Goal: Task Accomplishment & Management: Use online tool/utility

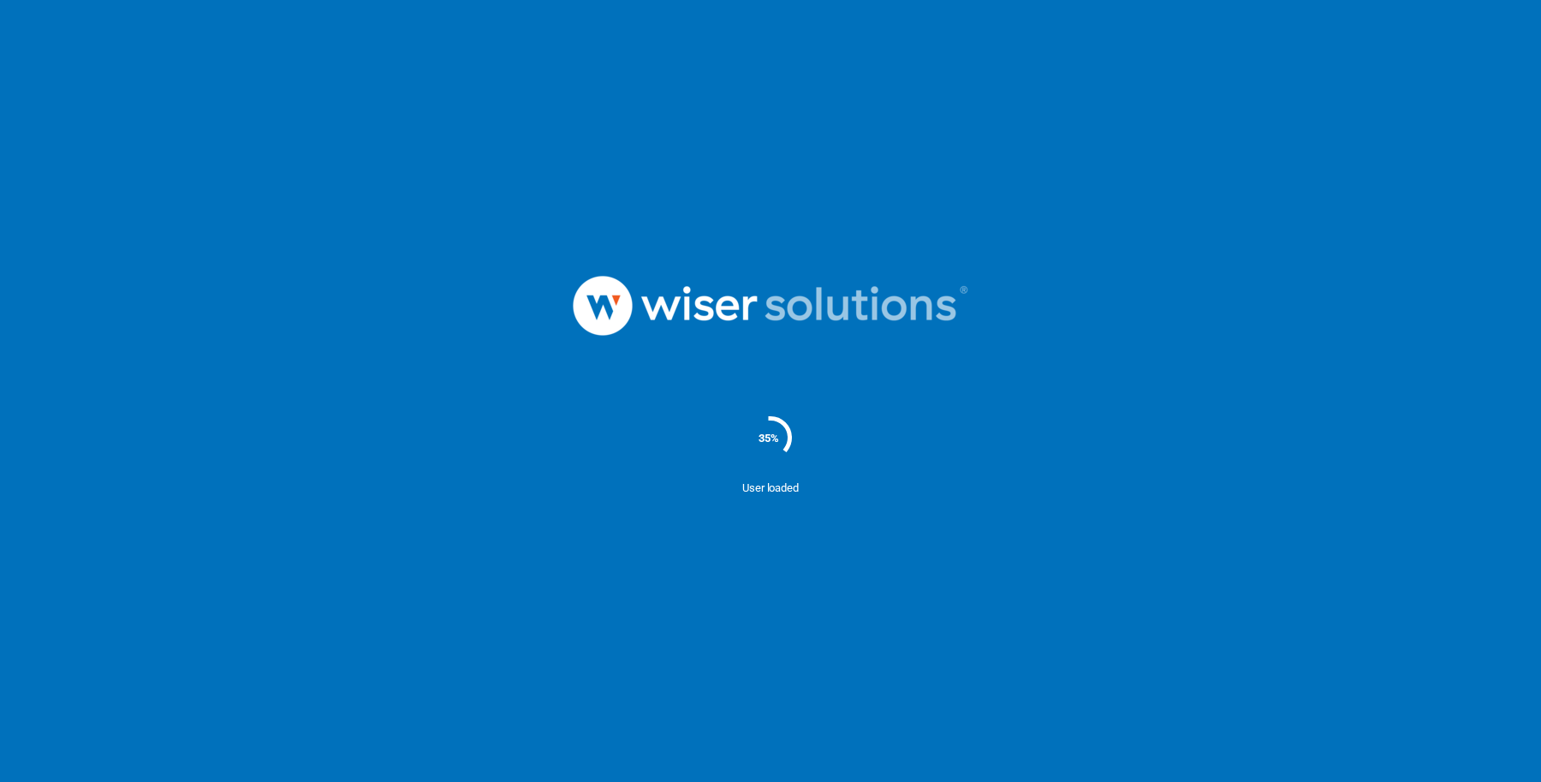
click at [1282, 272] on div at bounding box center [770, 306] width 1541 height 178
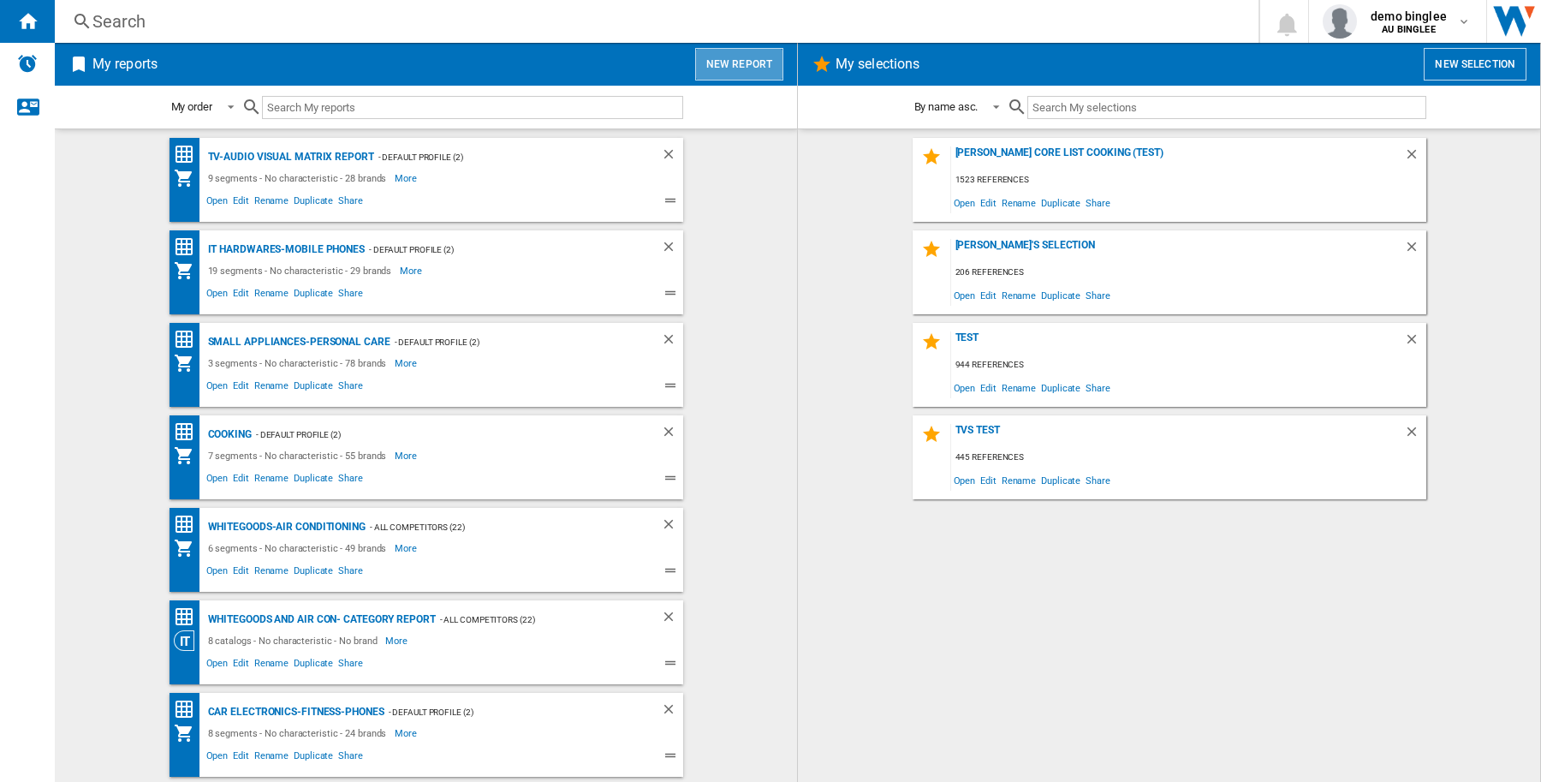
click at [749, 66] on button "New report" at bounding box center [739, 64] width 88 height 33
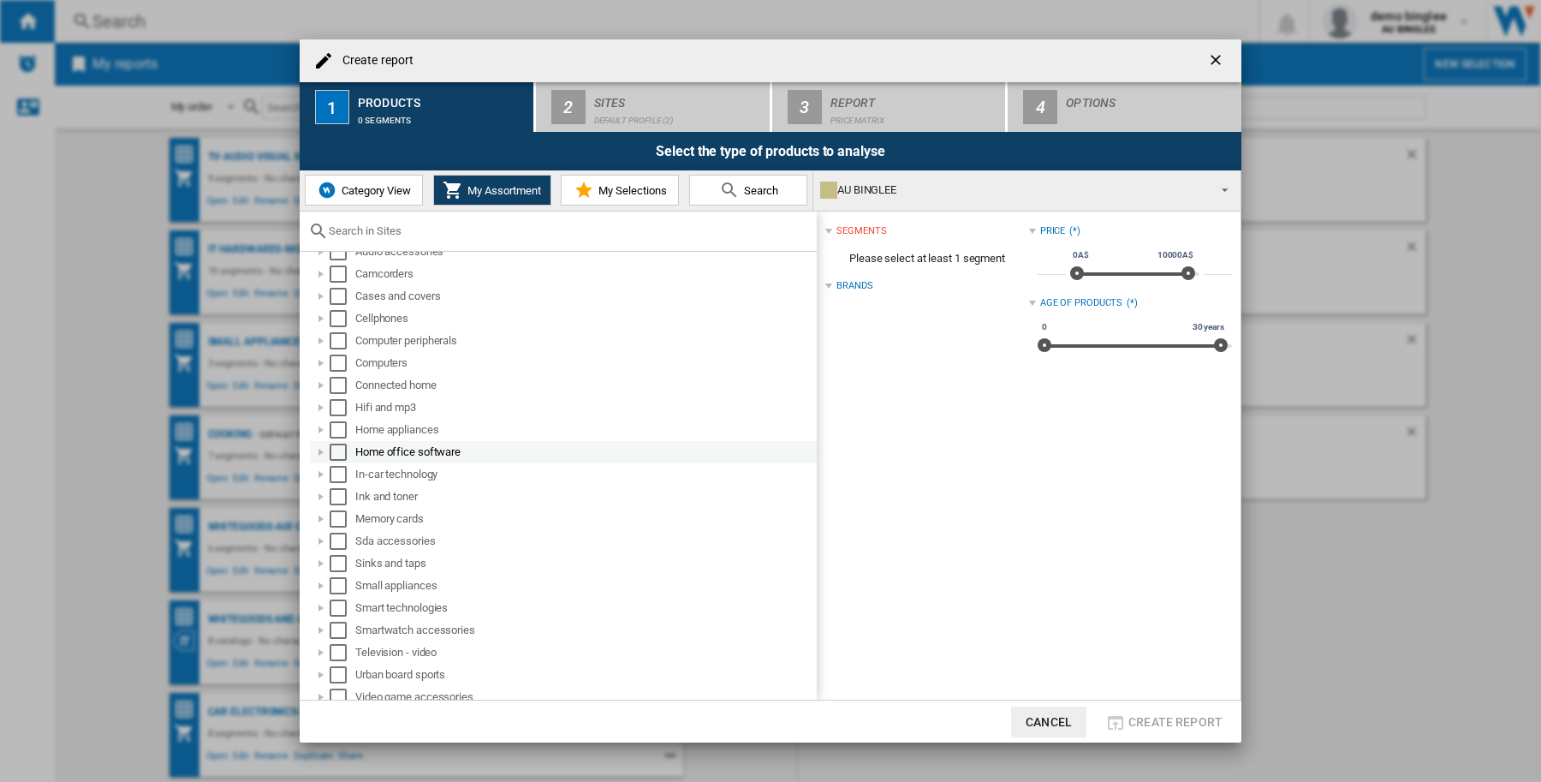
scroll to position [27, 0]
click at [336, 576] on div "Select" at bounding box center [338, 578] width 17 height 17
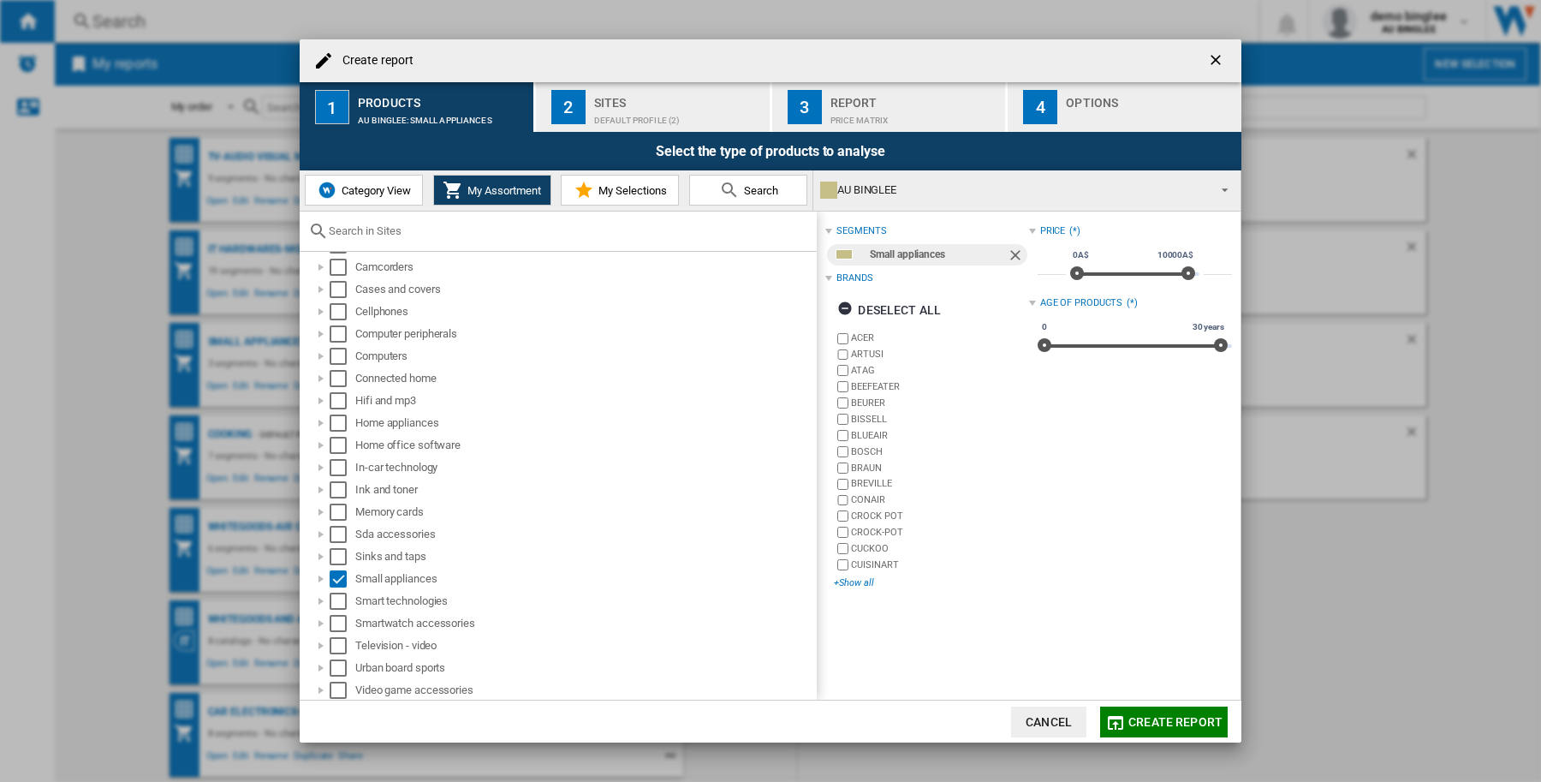
click at [859, 583] on div "+Show all" at bounding box center [931, 582] width 194 height 13
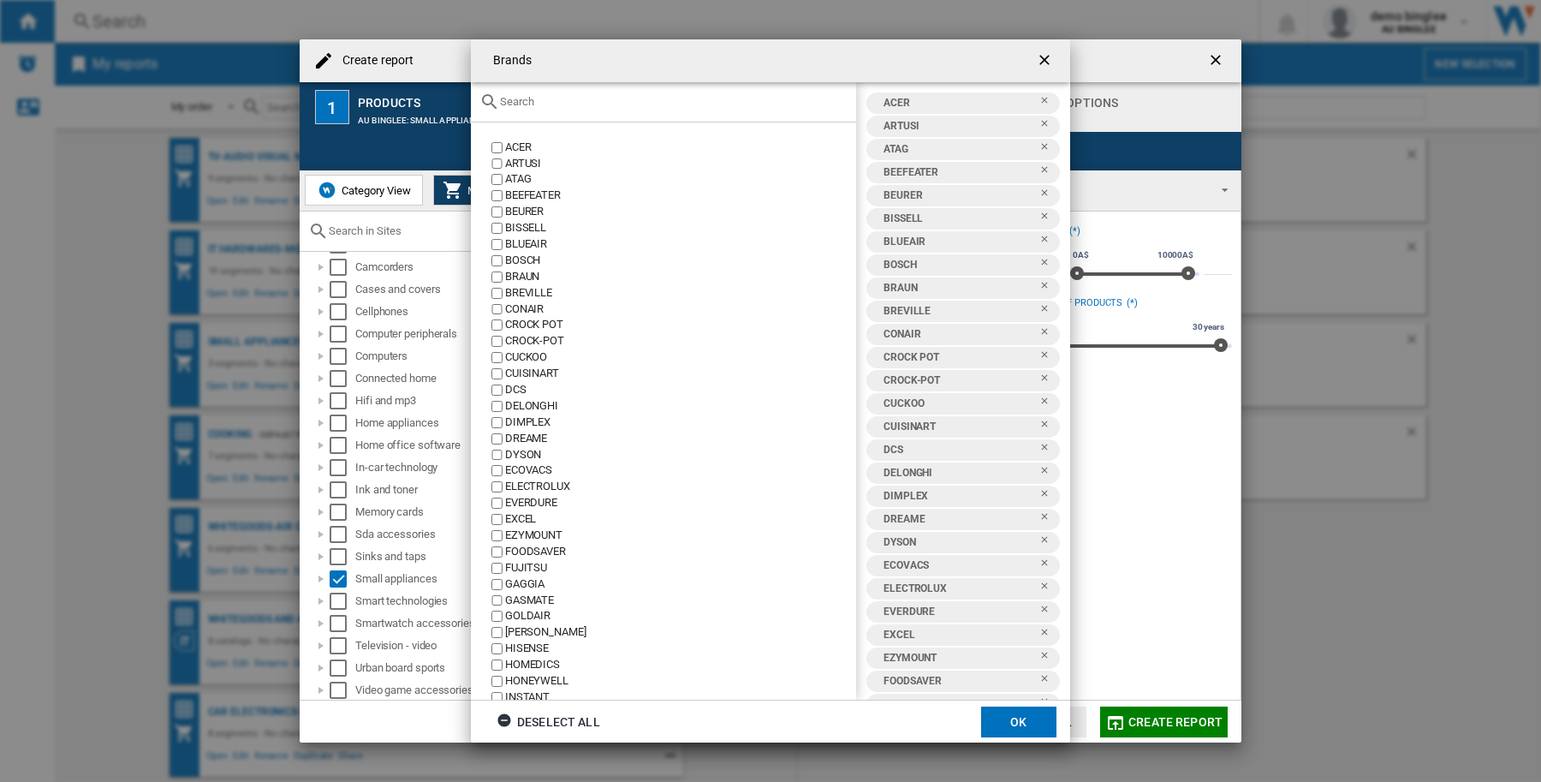
click at [536, 92] on div at bounding box center [663, 102] width 385 height 40
click at [538, 100] on input "text" at bounding box center [674, 101] width 348 height 13
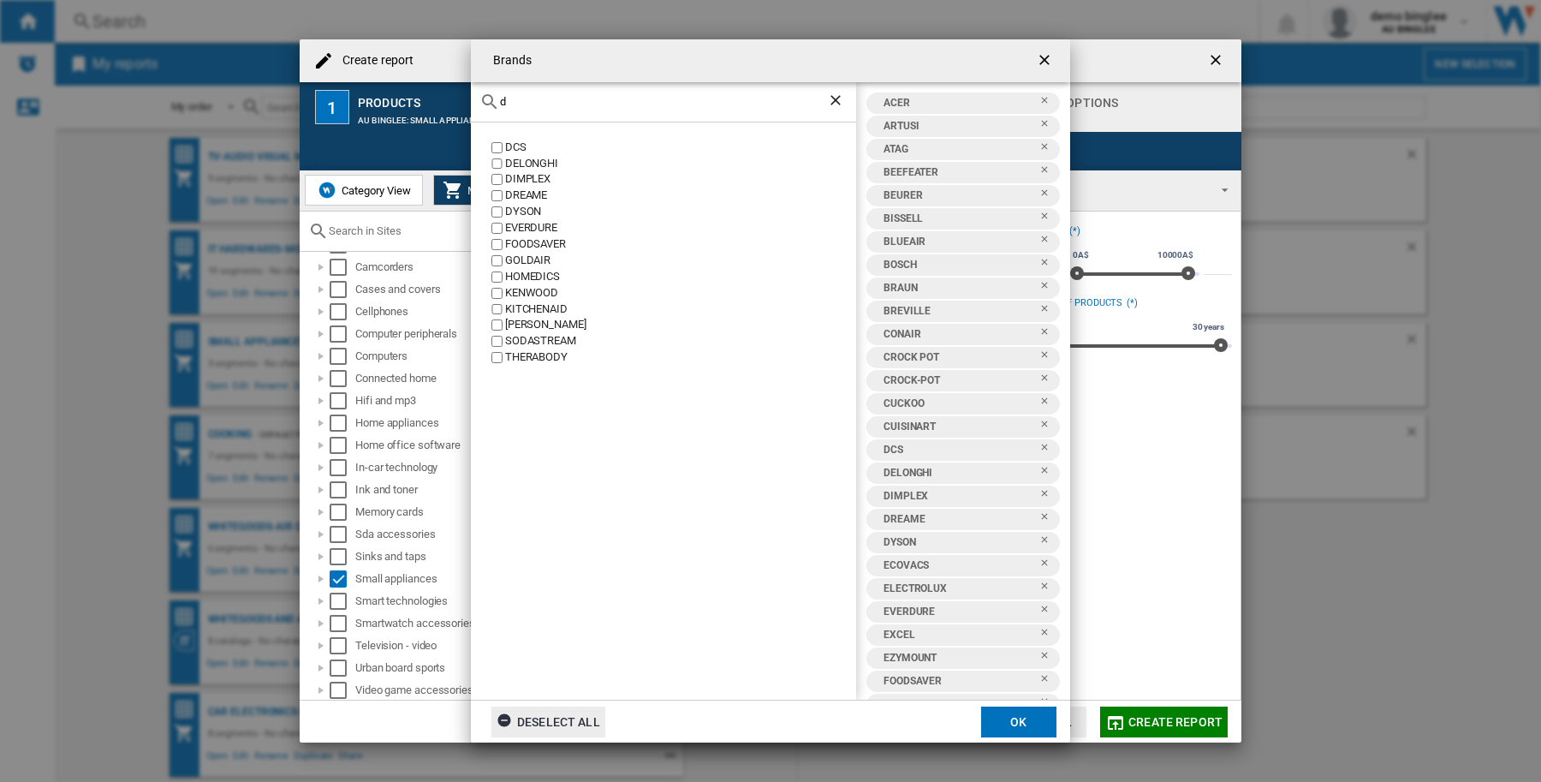
type input "d"
click at [567, 722] on div "Deselect all" at bounding box center [549, 721] width 104 height 31
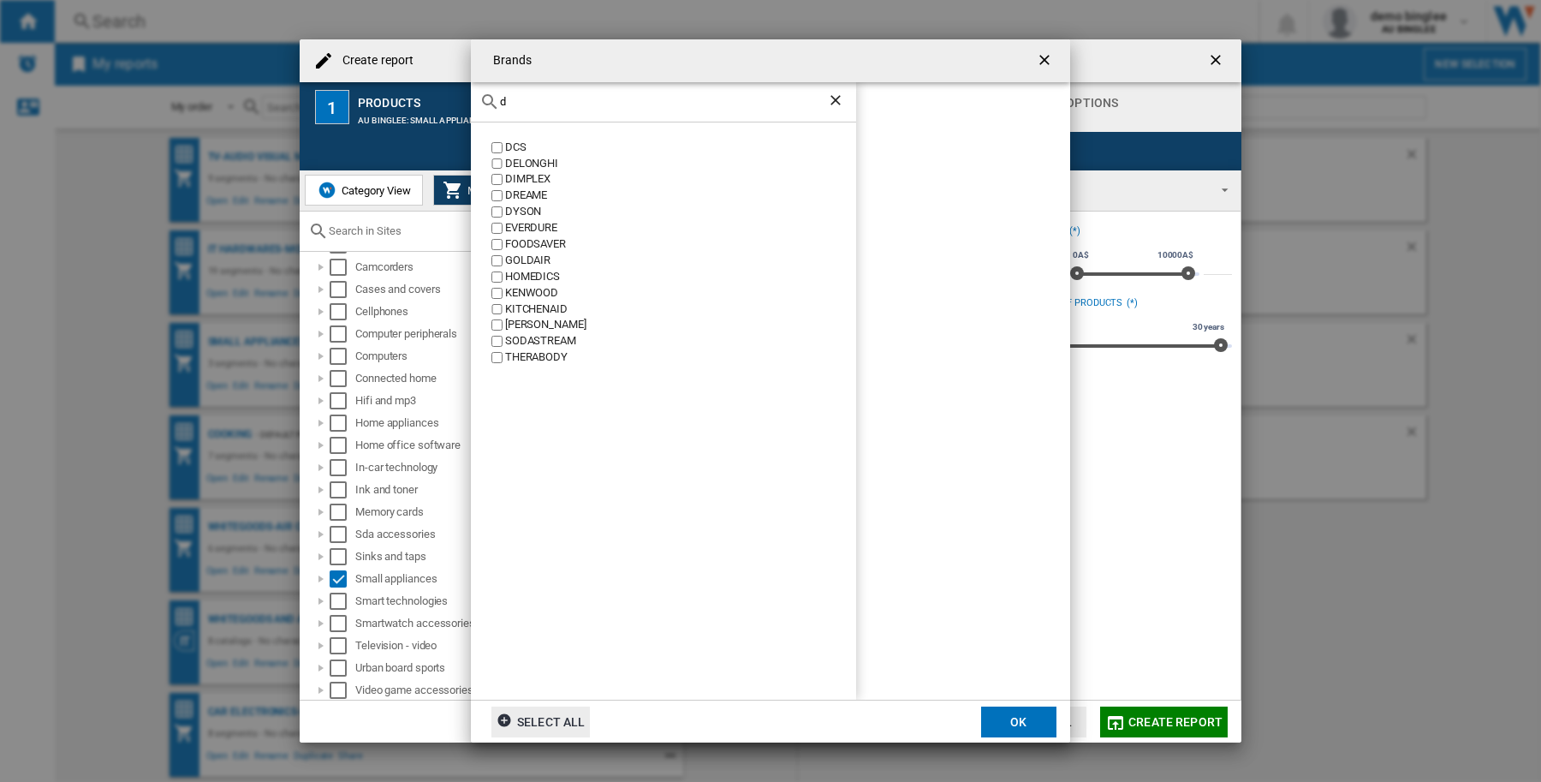
click at [544, 96] on input "d" at bounding box center [663, 101] width 327 height 13
click at [514, 214] on div "DYSON" at bounding box center [680, 212] width 351 height 16
click at [1028, 723] on button "OK" at bounding box center [1018, 721] width 75 height 31
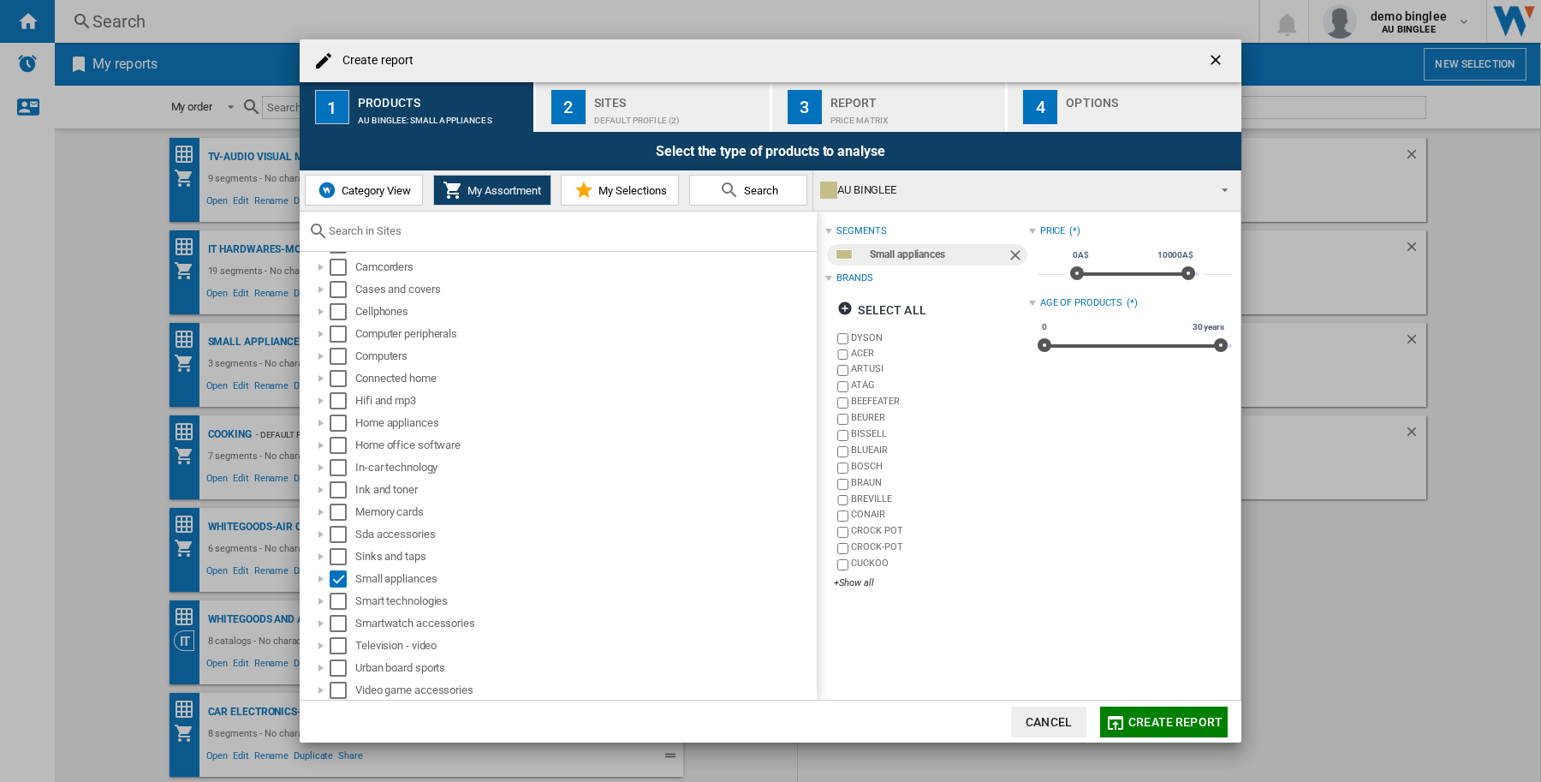
click at [1180, 716] on span "Create report" at bounding box center [1175, 722] width 94 height 14
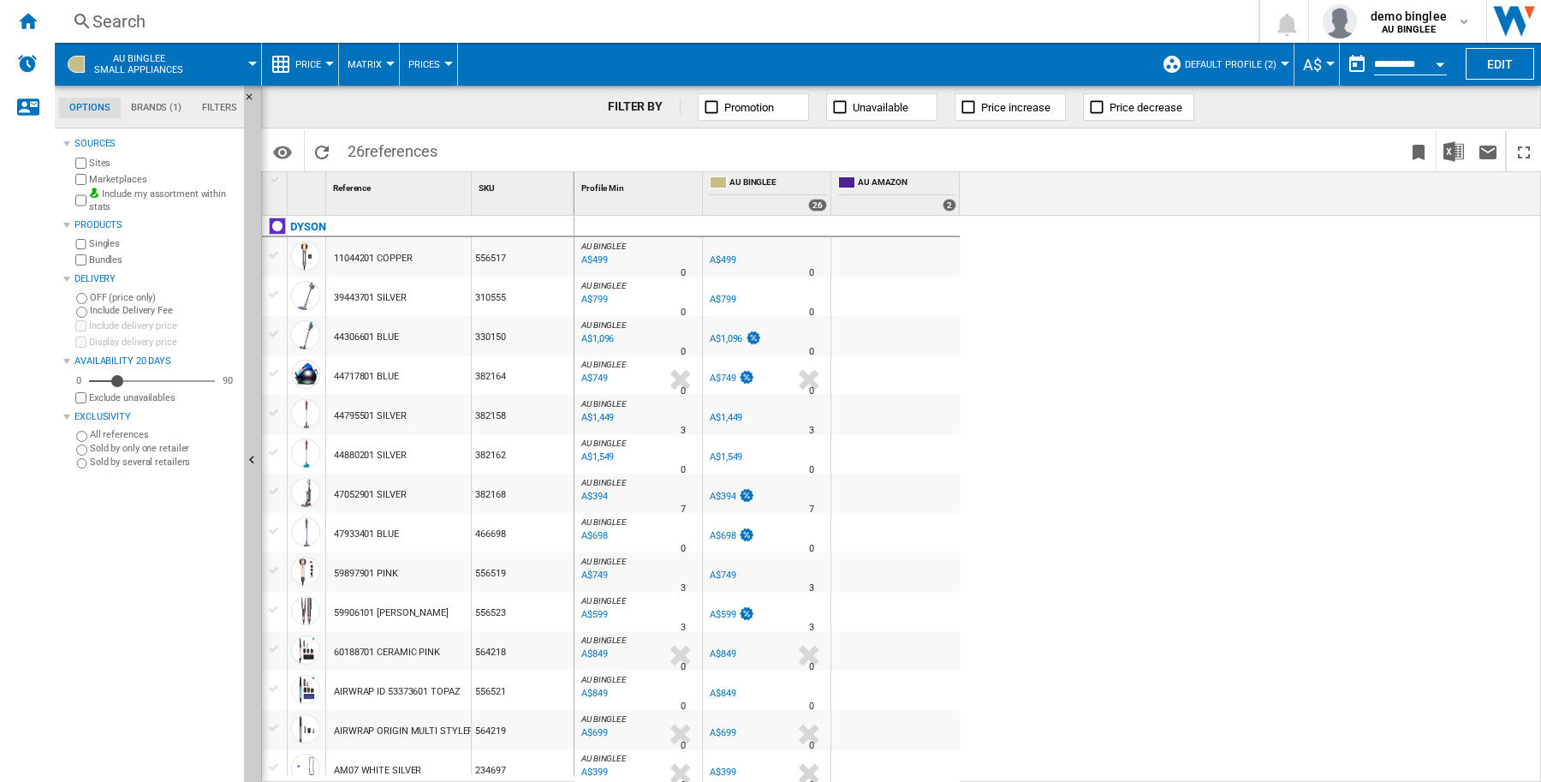
click at [1255, 64] on span "Default profile (2)" at bounding box center [1231, 64] width 92 height 11
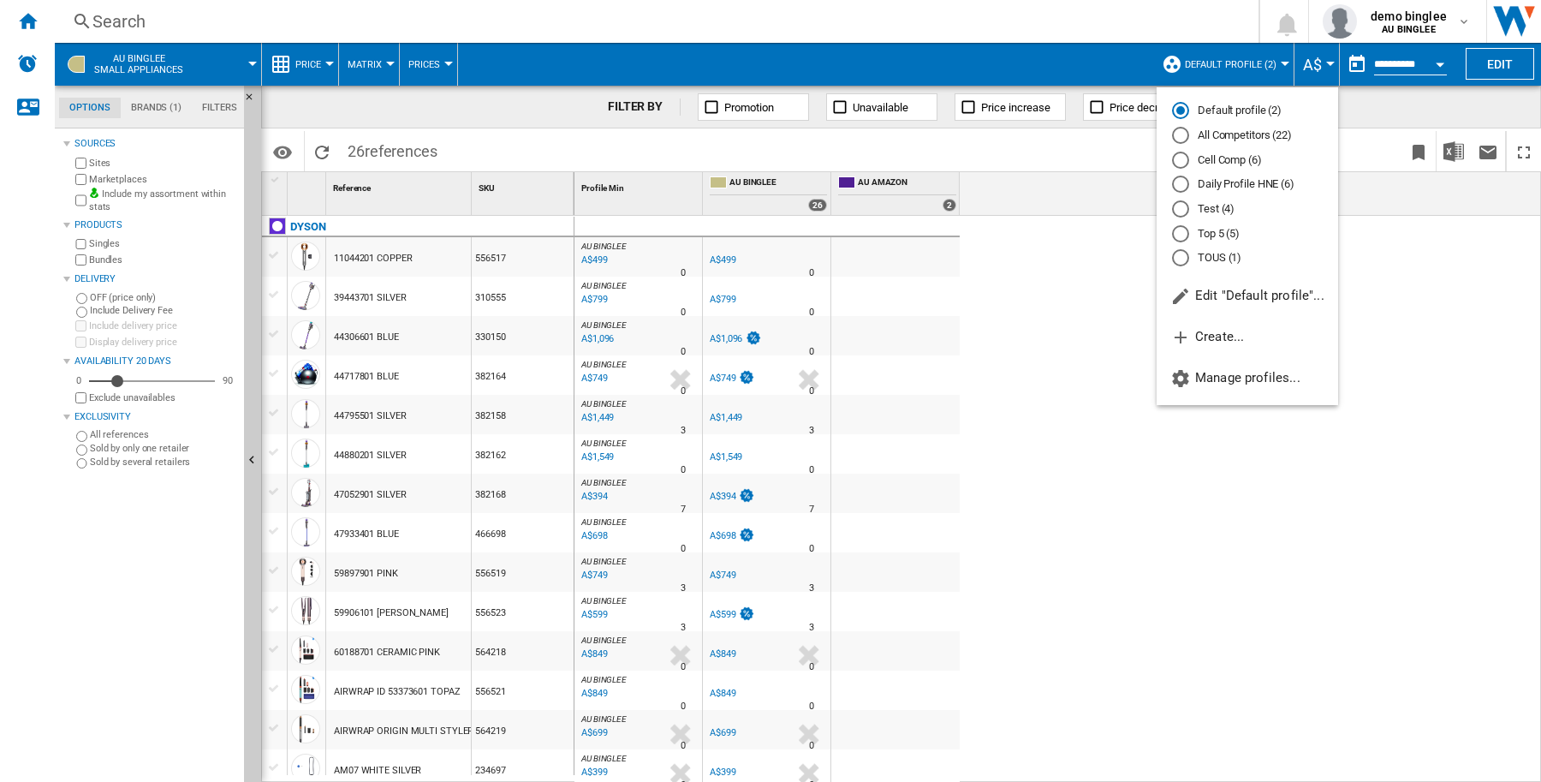
click at [1255, 130] on md-radio-button "All Competitors (22)" at bounding box center [1247, 136] width 151 height 16
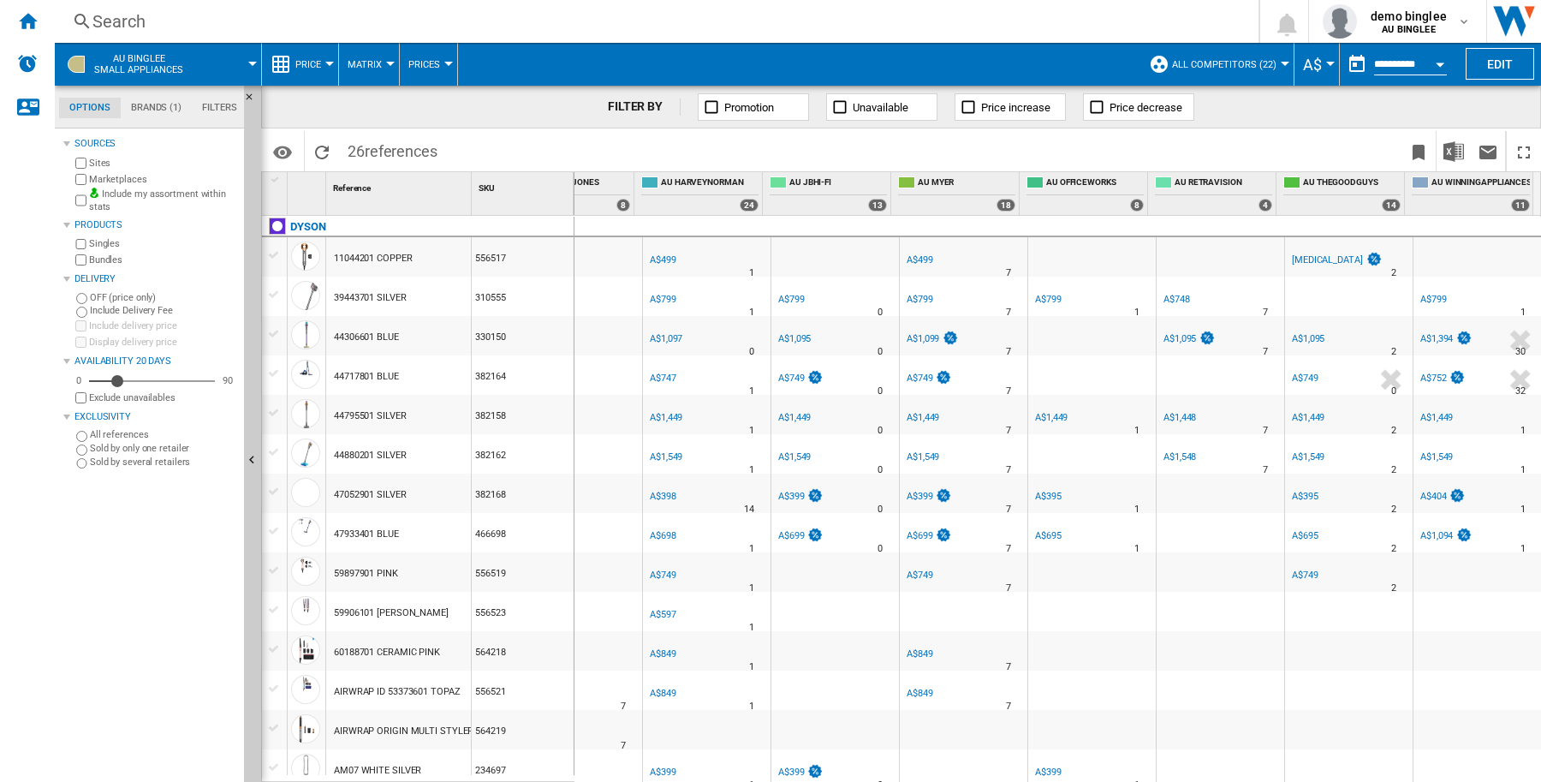
click at [1353, 775] on div "AU BINGLEE : 0.0 % A$499 % N/A 0 AU [GEOGRAPHIC_DATA] : 0.0 % A$499 %" at bounding box center [514, 736] width 2055 height 1041
